Goal: Information Seeking & Learning: Learn about a topic

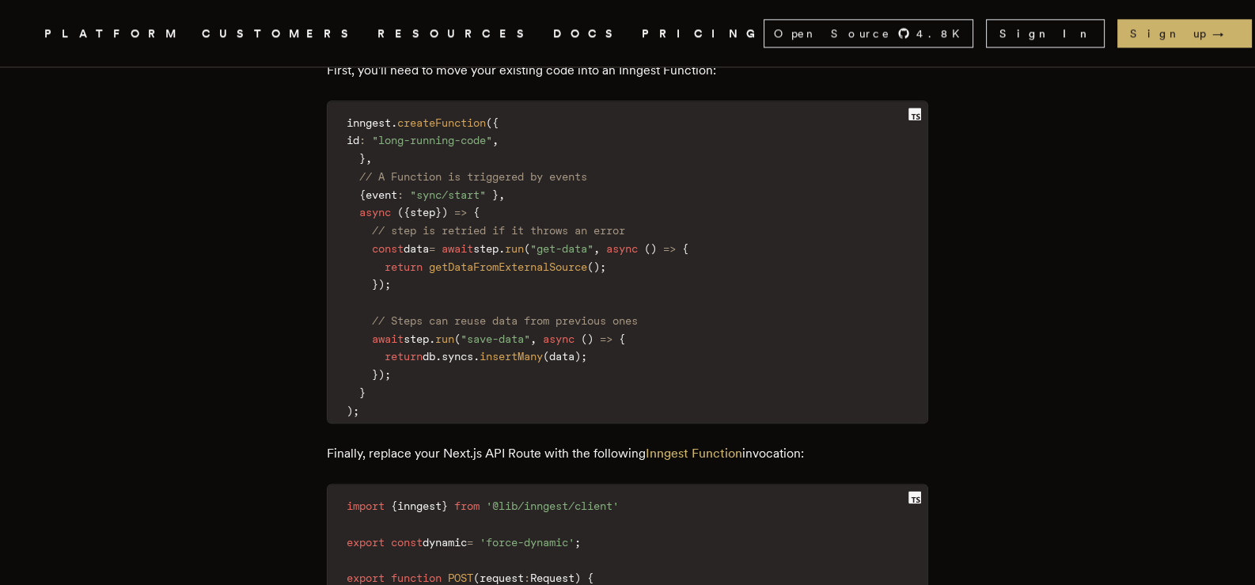
scroll to position [2638, 0]
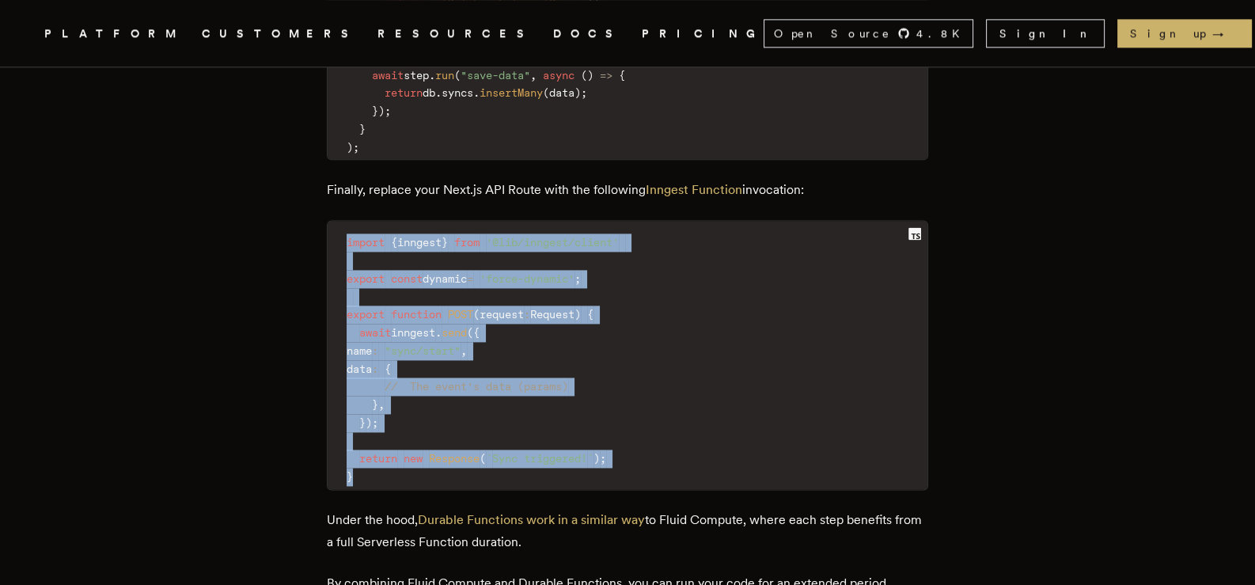
drag, startPoint x: 368, startPoint y: 366, endPoint x: 347, endPoint y: 133, distance: 233.6
click at [347, 230] on code "import { inngest } from '@lib/inngest/client' export const dynamic = 'force-dyn…" at bounding box center [628, 359] width 600 height 259
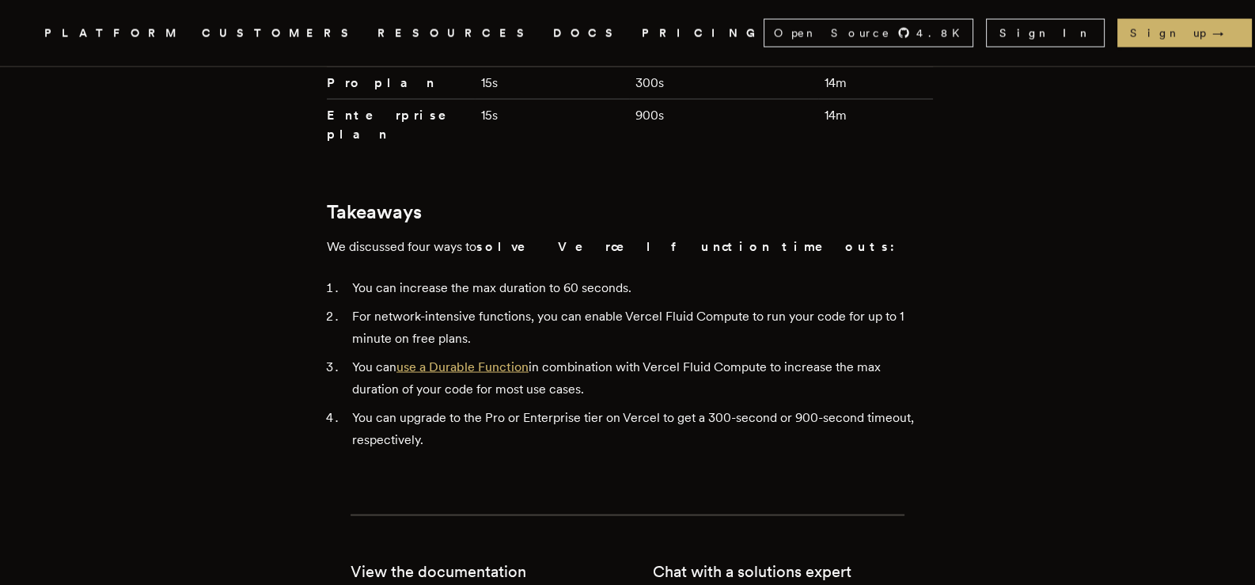
scroll to position [3957, 0]
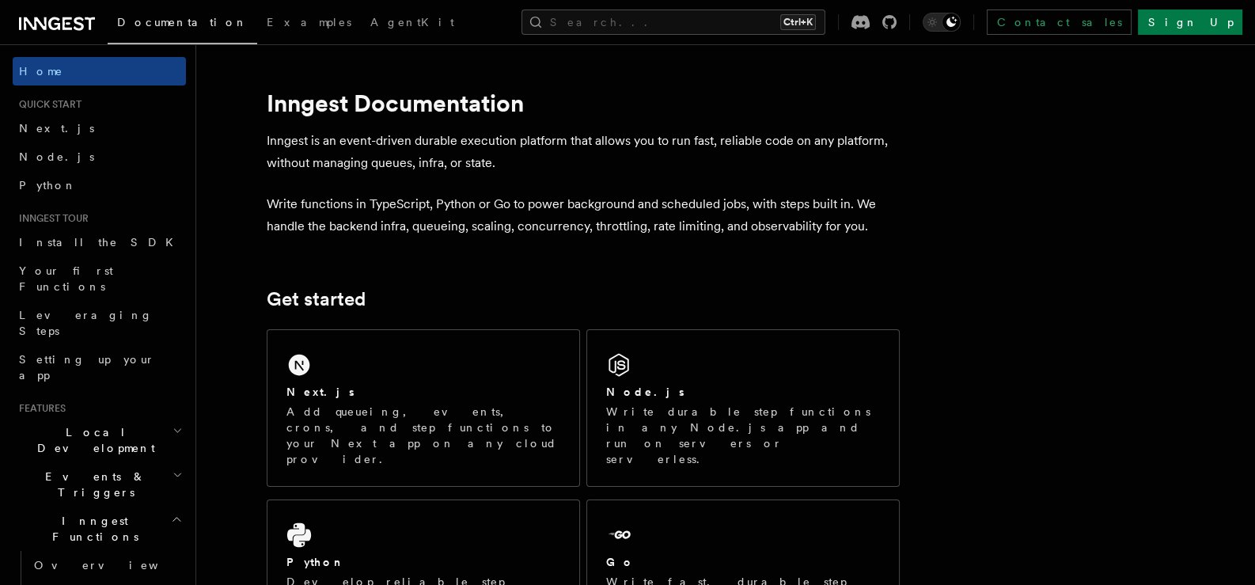
scroll to position [264, 0]
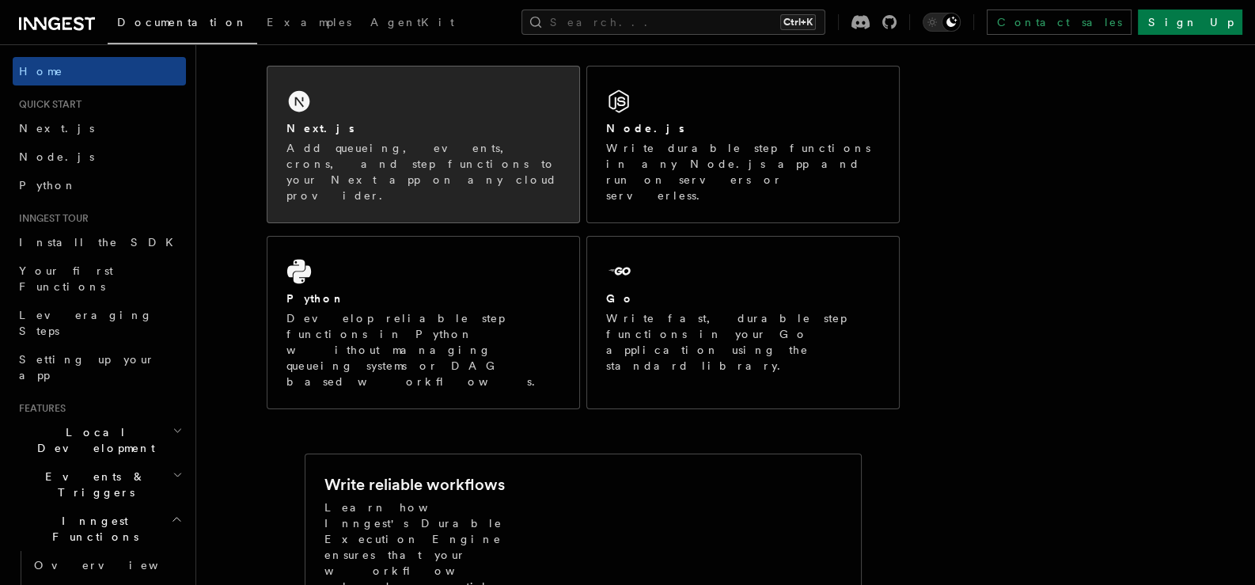
click at [329, 173] on div "Next.js Add queueing, events, crons, and step functions to your Next app on any…" at bounding box center [423, 144] width 312 height 156
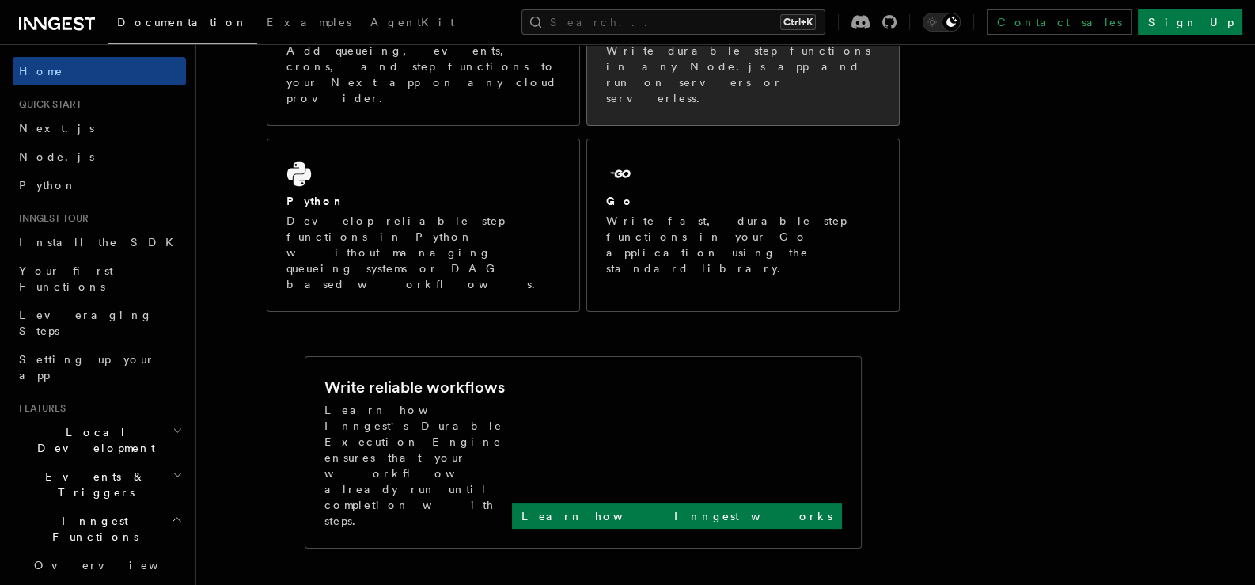
scroll to position [0, 0]
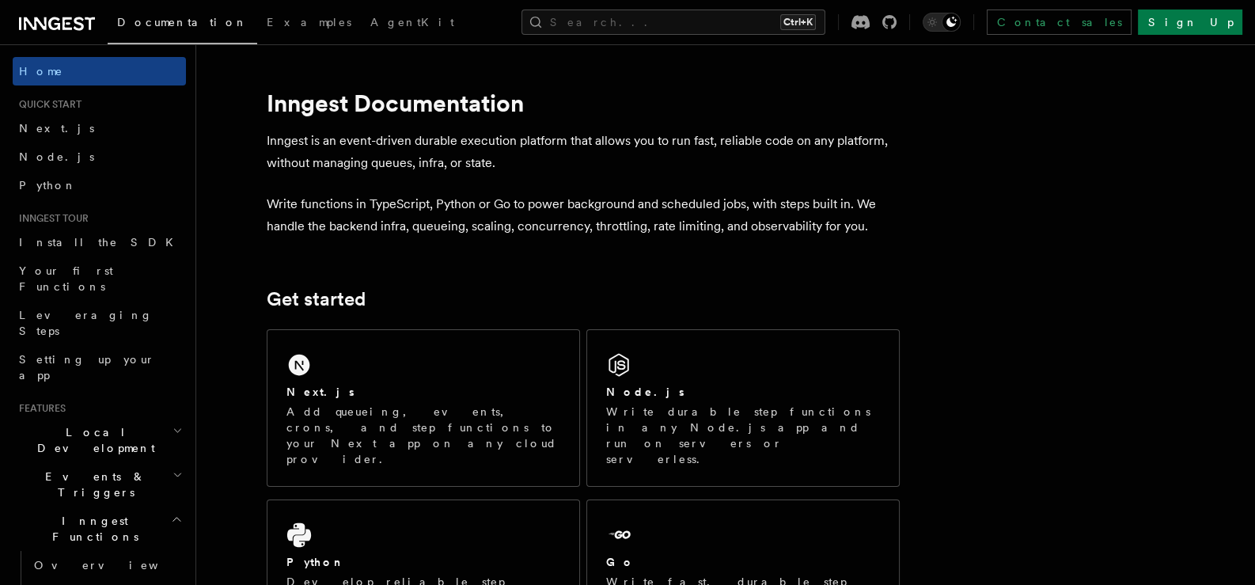
click at [78, 29] on icon at bounding box center [79, 23] width 10 height 13
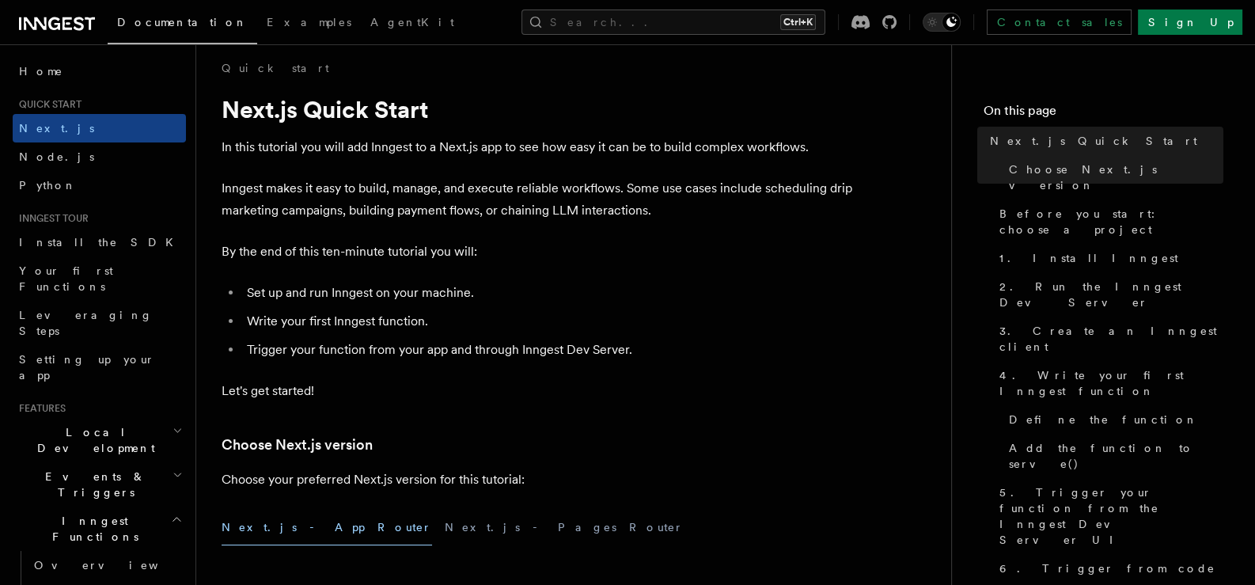
scroll to position [264, 0]
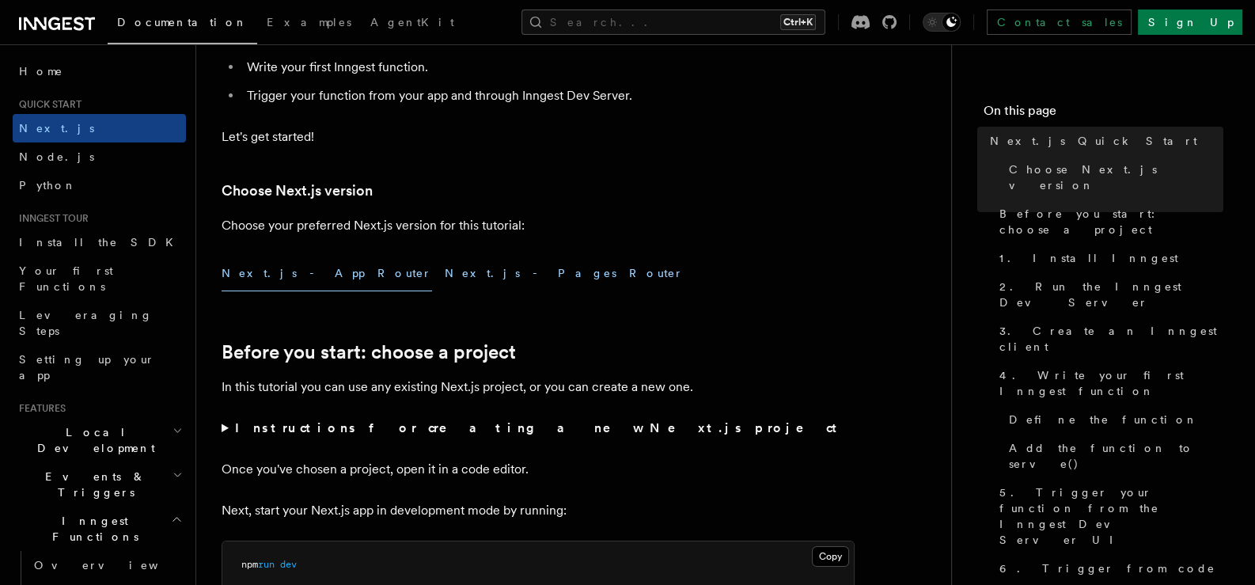
click at [445, 284] on button "Next.js - Pages Router" at bounding box center [564, 274] width 239 height 36
click at [291, 281] on button "Next.js - App Router" at bounding box center [327, 274] width 211 height 36
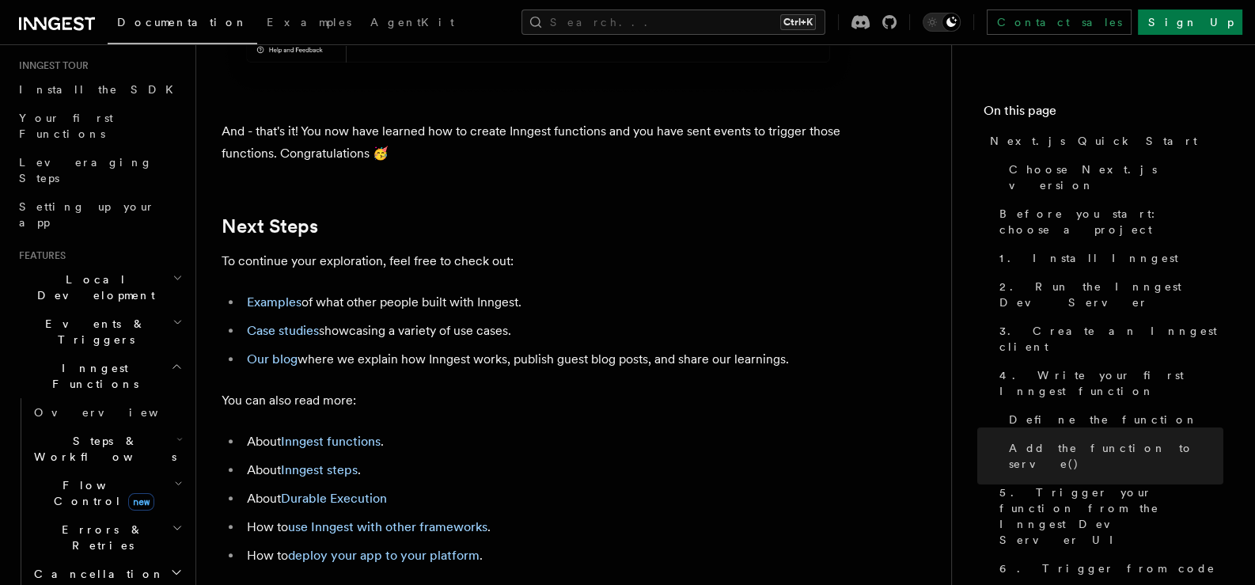
scroll to position [9497, 0]
